Goal: Transaction & Acquisition: Purchase product/service

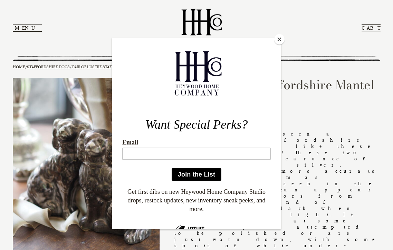
click at [279, 41] on button "Close" at bounding box center [279, 39] width 10 height 10
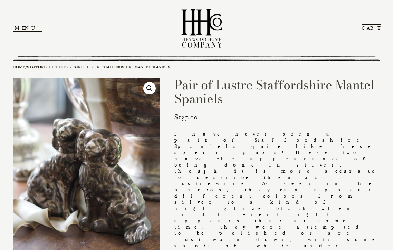
click at [315, 85] on h1 "Pair of Lustre Staffordshire Mantel Spaniels" at bounding box center [277, 92] width 206 height 28
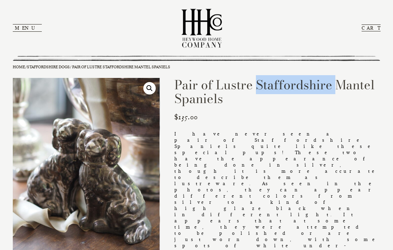
click at [315, 85] on h1 "Pair of Lustre Staffordshire Mantel Spaniels" at bounding box center [277, 92] width 206 height 28
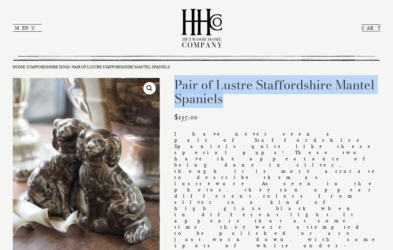
click at [315, 85] on h1 "Pair of Lustre Staffordshire Mantel Spaniels" at bounding box center [277, 92] width 206 height 28
copy h1 "Pair of Lustre Staffordshire Mantel Spaniels"
click at [270, 113] on p "$ 135.00" at bounding box center [277, 117] width 206 height 11
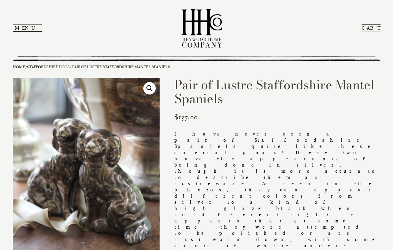
click at [232, 97] on h1 "Pair of Lustre Staffordshire Mantel Spaniels" at bounding box center [277, 92] width 206 height 28
